Goal: Task Accomplishment & Management: Use online tool/utility

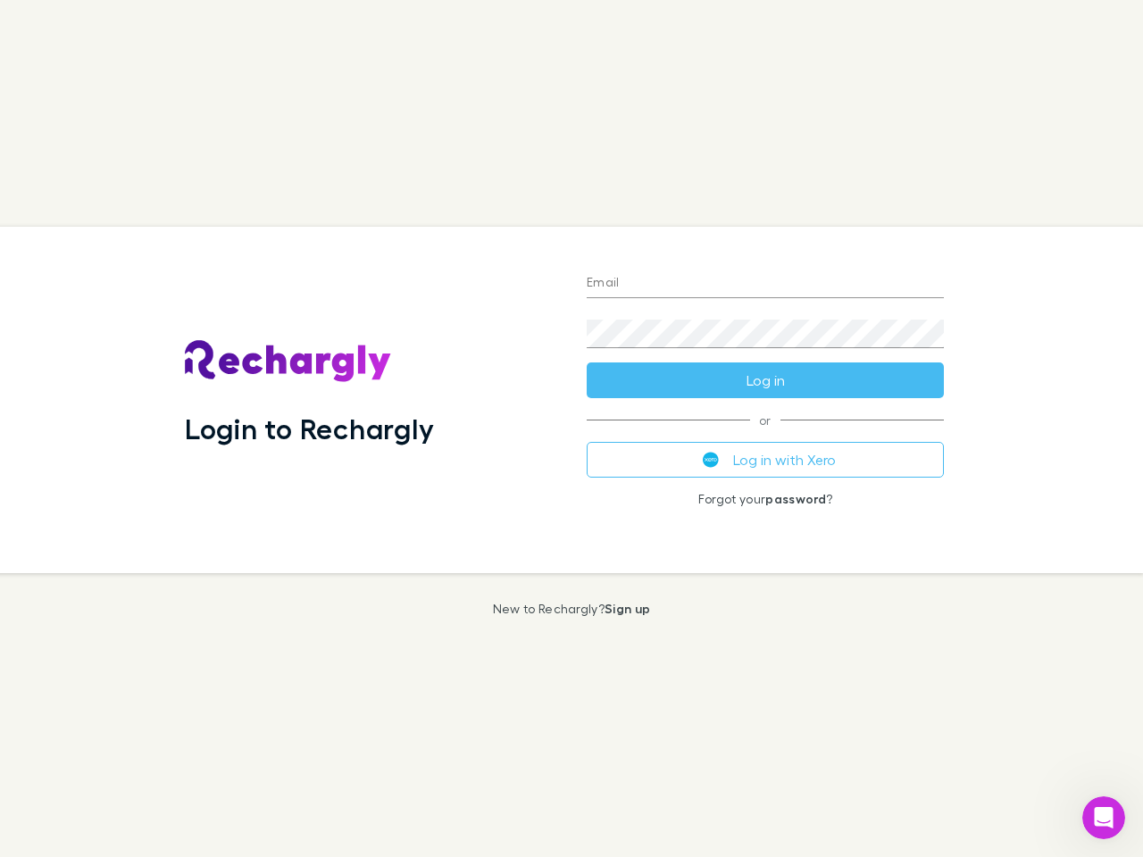
click at [571, 428] on div "Login to Rechargly" at bounding box center [371, 400] width 402 height 346
click at [765, 284] on input "Email" at bounding box center [764, 284] width 357 height 29
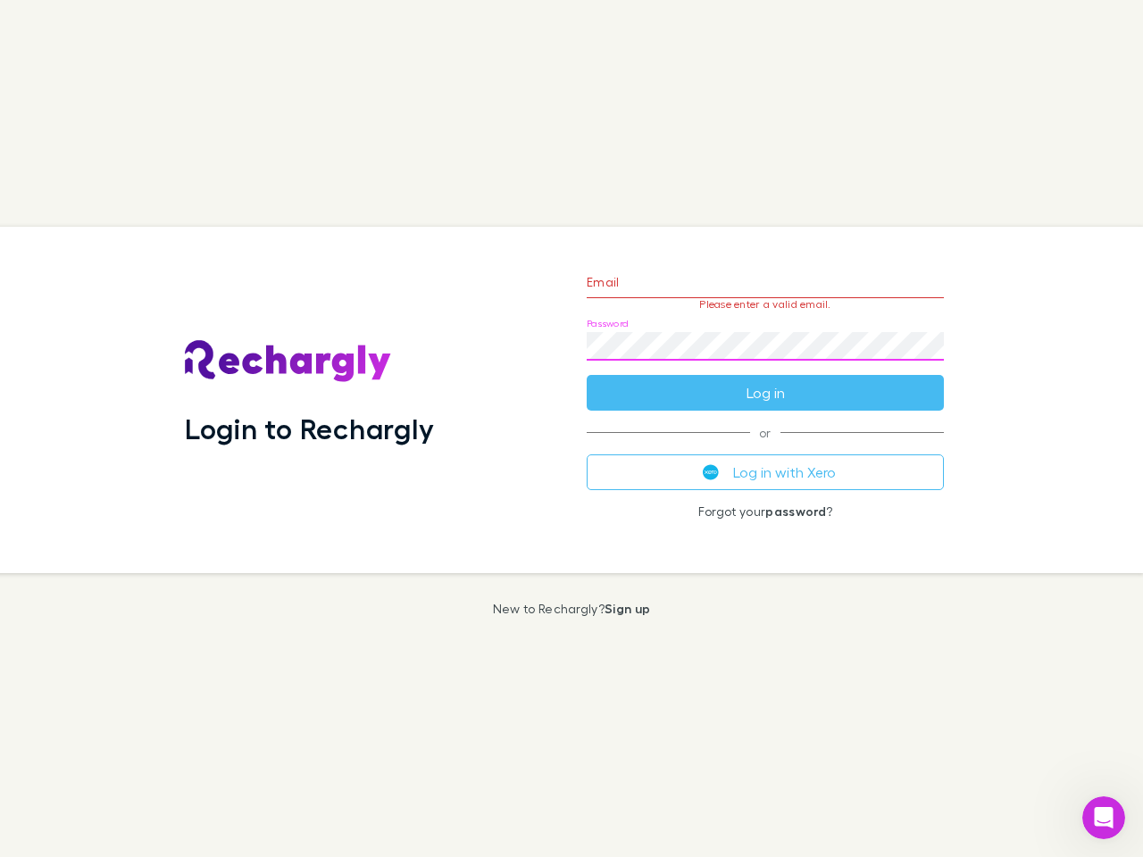
click at [765, 380] on form "Email Please enter a valid email. Password Log in" at bounding box center [764, 332] width 357 height 155
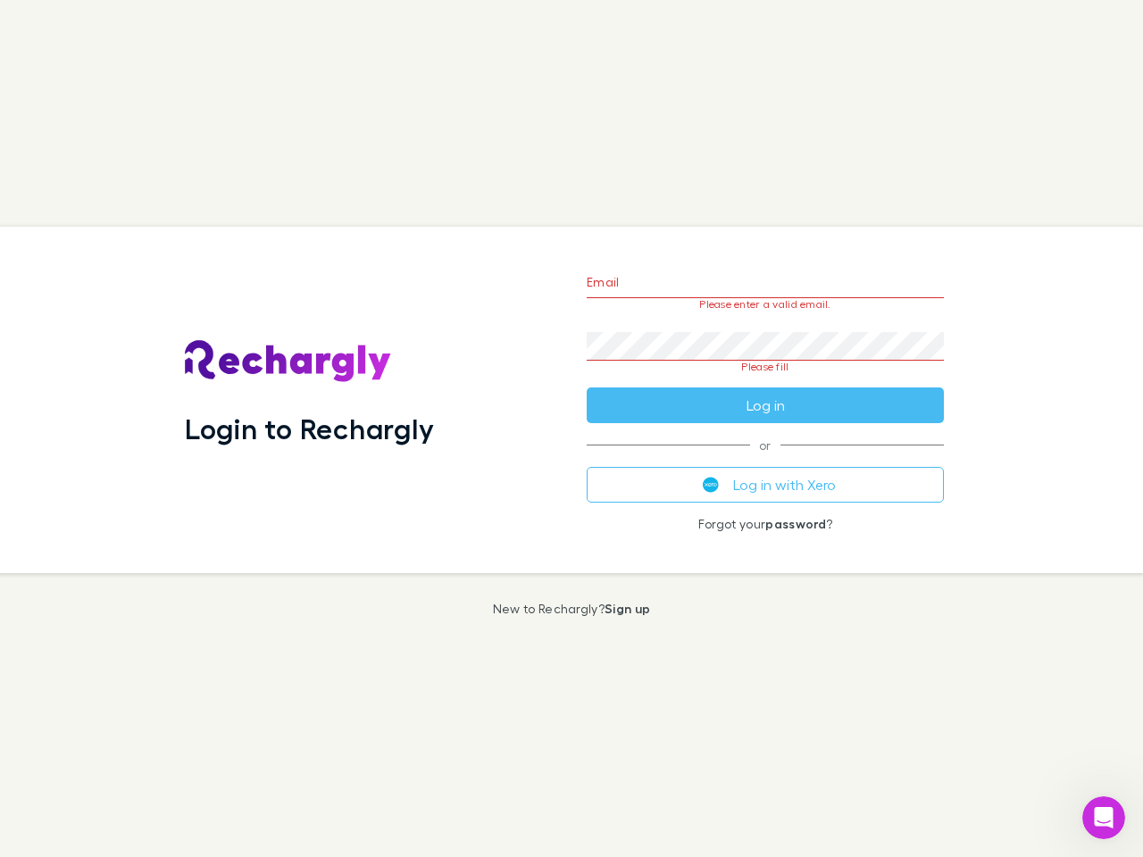
click at [765, 460] on div "Email Please enter a valid email. Password Please fill Log in or Log in with Xe…" at bounding box center [765, 400] width 386 height 346
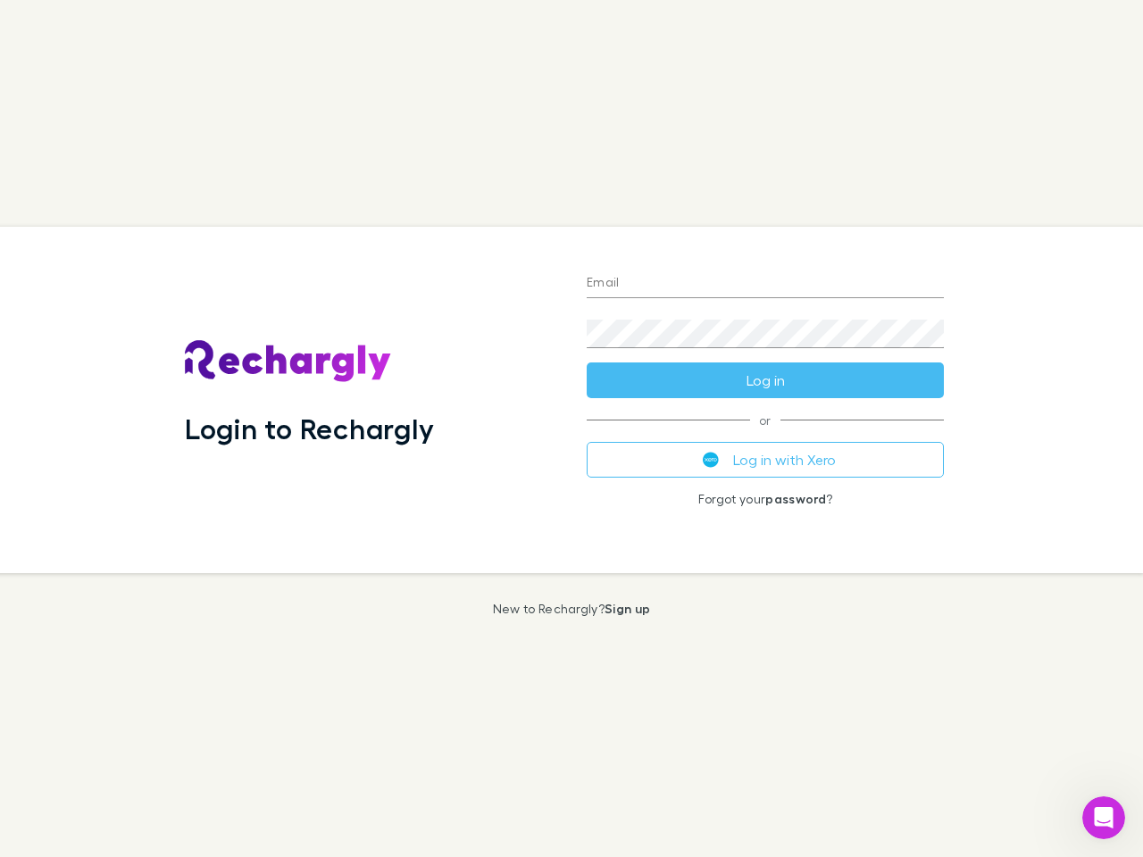
click at [571, 428] on div "Login to Rechargly" at bounding box center [371, 400] width 402 height 346
